Goal: Transaction & Acquisition: Purchase product/service

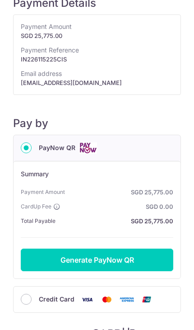
scroll to position [33, 0]
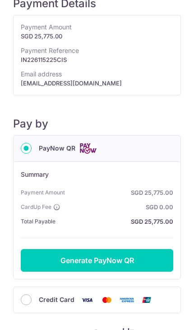
click at [28, 297] on input "Credit Card" at bounding box center [26, 299] width 11 height 11
radio input "true"
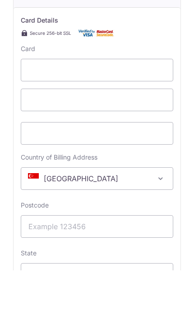
scroll to position [51, 0]
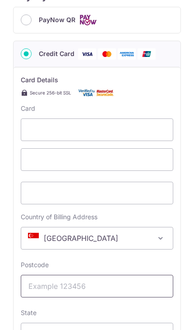
click at [61, 274] on input "Postcode" at bounding box center [97, 285] width 153 height 23
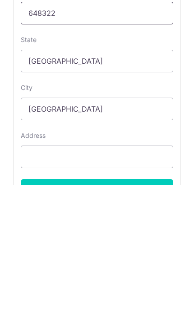
scroll to position [295, 0]
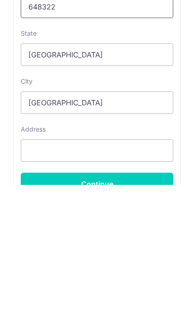
type input "648322"
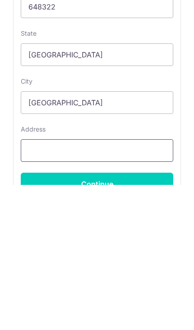
click at [40, 284] on input "Address" at bounding box center [97, 295] width 153 height 23
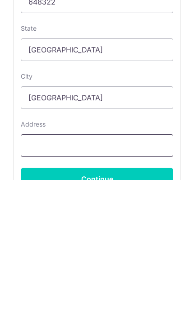
click at [31, 284] on input "Address" at bounding box center [97, 295] width 153 height 23
paste input "42 Lakeside Drive #06-07, The Lakefront Residences"
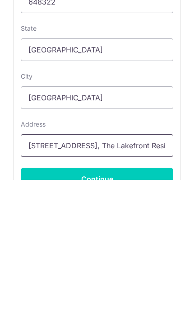
type input "42 Lakeside Drive #06-07, The Lakefront Residences"
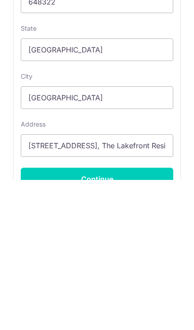
click at [55, 317] on input "Continue" at bounding box center [97, 328] width 153 height 23
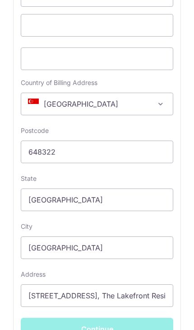
type input "**** 7438"
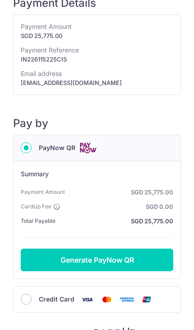
scroll to position [33, 0]
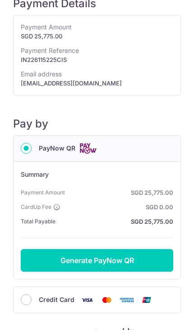
click at [33, 295] on div "Credit Card" at bounding box center [97, 299] width 153 height 11
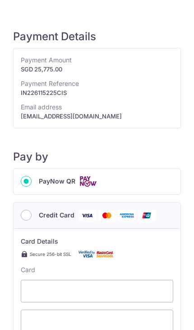
scroll to position [0, 0]
click at [27, 181] on input "PayNow QR" at bounding box center [26, 181] width 11 height 11
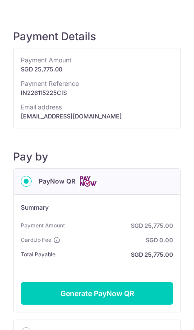
click at [84, 293] on button "Generate PayNow QR" at bounding box center [97, 293] width 153 height 23
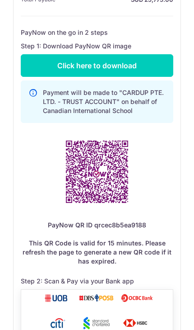
scroll to position [253, 0]
